Goal: Communication & Community: Answer question/provide support

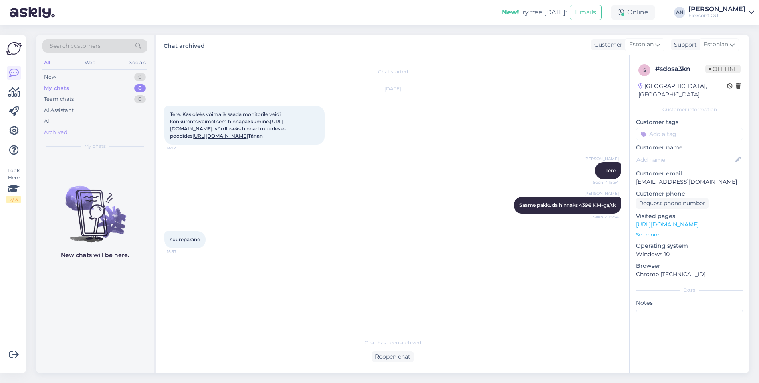
click at [51, 135] on div "Archived" at bounding box center [55, 132] width 23 height 8
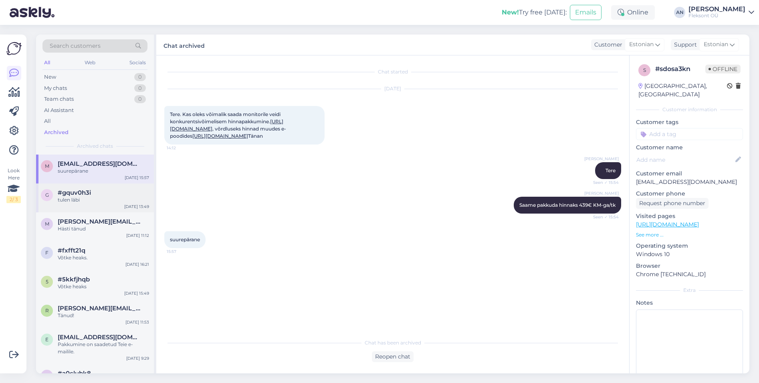
click at [95, 191] on div "#gquv0h3i" at bounding box center [103, 192] width 91 height 7
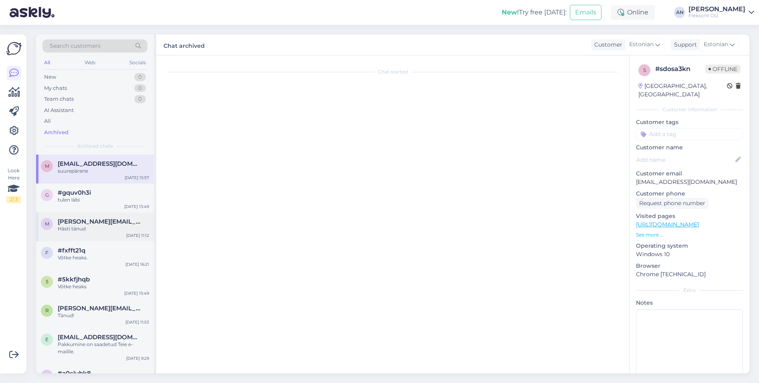
scroll to position [946, 0]
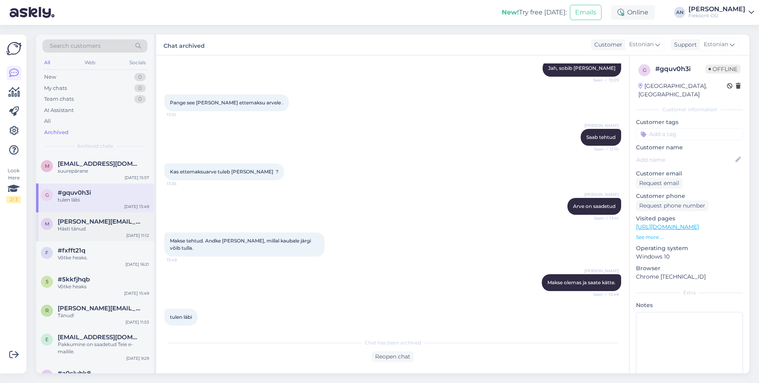
click at [93, 218] on span "[PERSON_NAME][EMAIL_ADDRESS][DOMAIN_NAME]" at bounding box center [99, 221] width 83 height 7
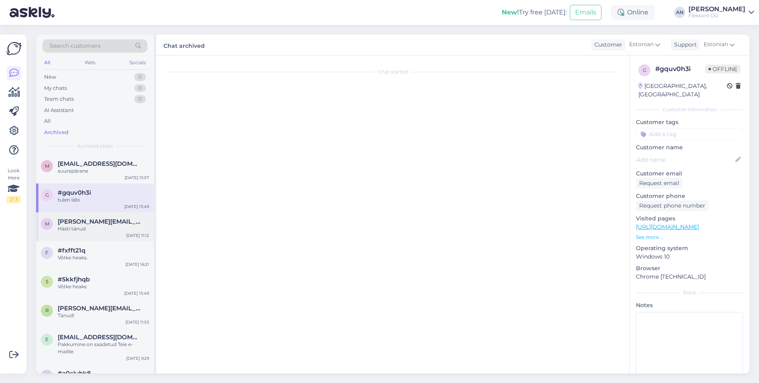
scroll to position [126, 0]
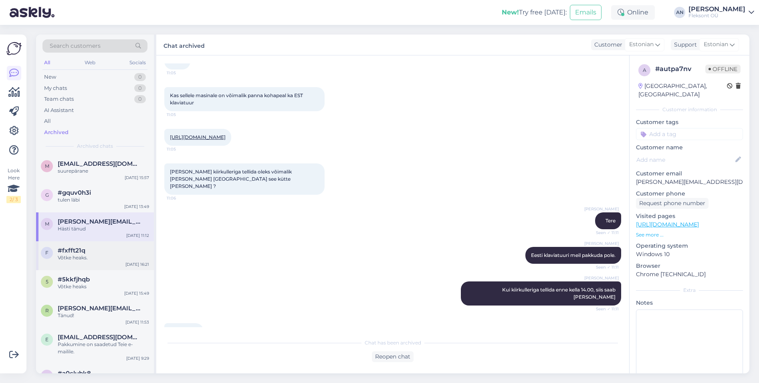
click at [87, 254] on div "Võtke heaks." at bounding box center [103, 257] width 91 height 7
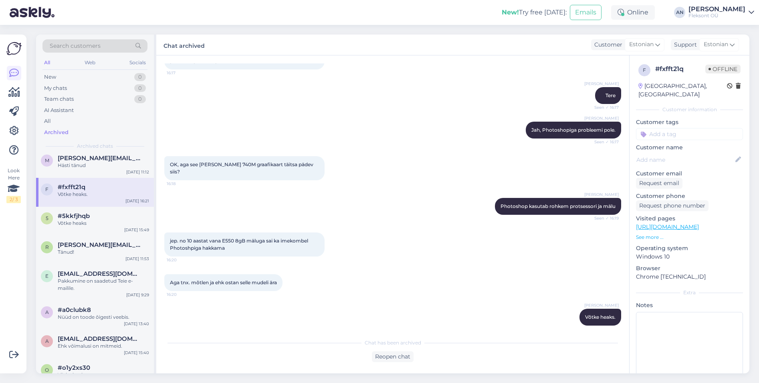
scroll to position [80, 0]
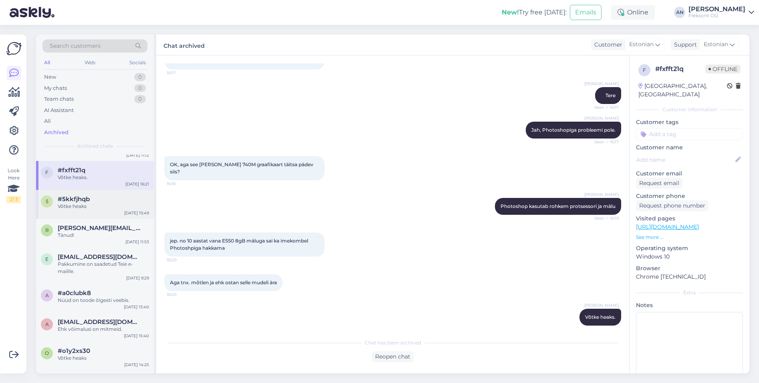
click at [66, 196] on span "#5kkfjhqb" at bounding box center [74, 198] width 32 height 7
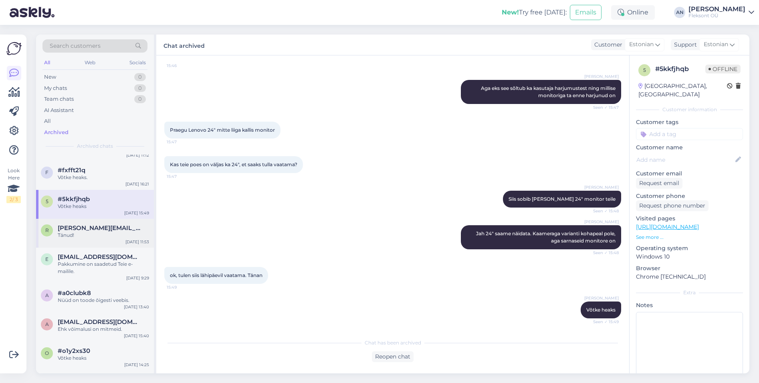
click at [80, 228] on span "[PERSON_NAME][EMAIL_ADDRESS][DOMAIN_NAME]" at bounding box center [99, 227] width 83 height 7
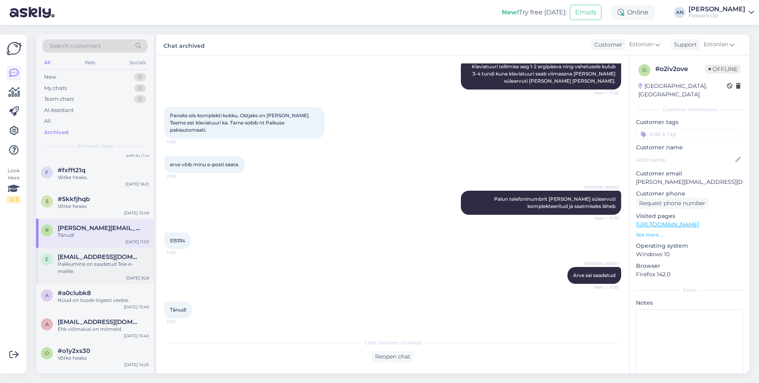
click at [86, 261] on div "Pakkumine on saadetud Teie e-mailile." at bounding box center [103, 267] width 91 height 14
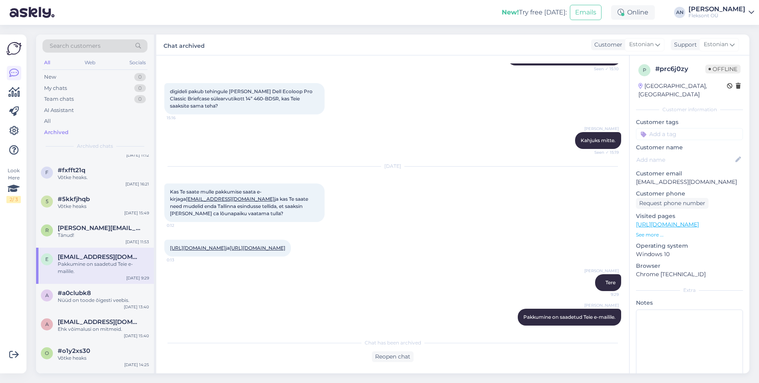
click at [226, 245] on link "[URL][DOMAIN_NAME]" at bounding box center [198, 248] width 56 height 6
click at [388, 266] on div "[PERSON_NAME] Tere 9:29" at bounding box center [392, 282] width 457 height 34
click at [336, 305] on div "[PERSON_NAME] on saadetud Teie e-mailile. 9:29" at bounding box center [392, 317] width 457 height 34
drag, startPoint x: 237, startPoint y: 199, endPoint x: 180, endPoint y: 198, distance: 57.8
click at [180, 198] on div "Kas Te saate mulle pakkumise saata e-kirjaga [EMAIL_ADDRESS][DOMAIN_NAME] ja ka…" at bounding box center [244, 202] width 160 height 38
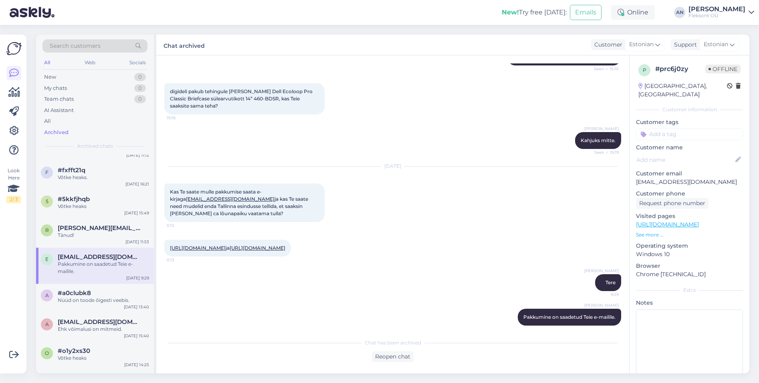
click at [491, 205] on div "[DATE] Kas Te saate mulle pakkumise saata e-kirjaga [EMAIL_ADDRESS][DOMAIN_NAME…" at bounding box center [392, 194] width 457 height 73
click at [59, 88] on div "My chats" at bounding box center [55, 88] width 23 height 8
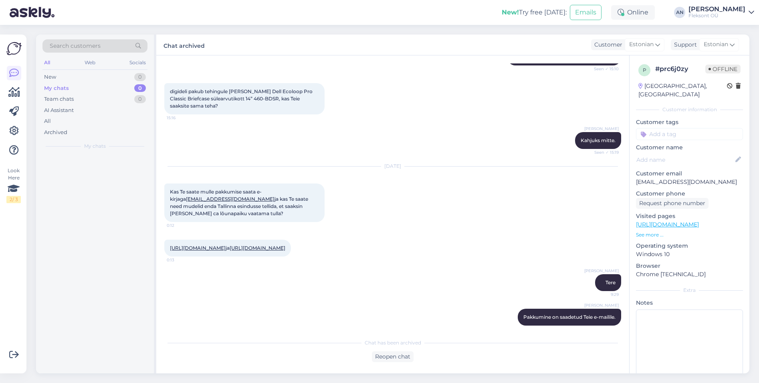
scroll to position [0, 0]
